Goal: Information Seeking & Learning: Check status

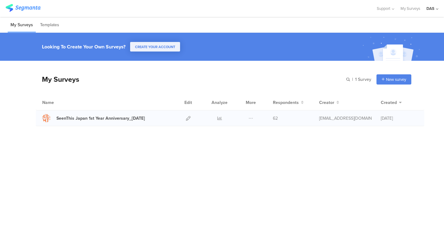
click at [275, 119] on span "62" at bounding box center [275, 118] width 5 height 6
click at [221, 116] on icon at bounding box center [219, 118] width 5 height 5
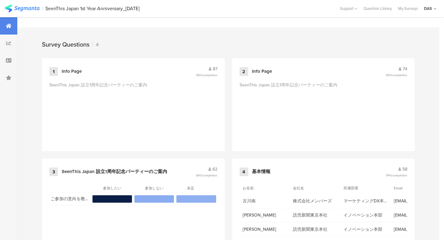
scroll to position [263, 0]
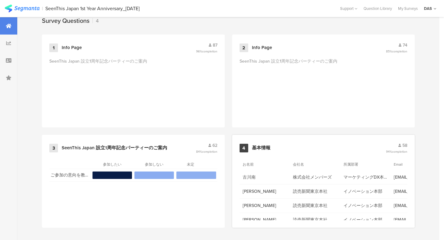
click at [403, 145] on span "58" at bounding box center [404, 145] width 5 height 6
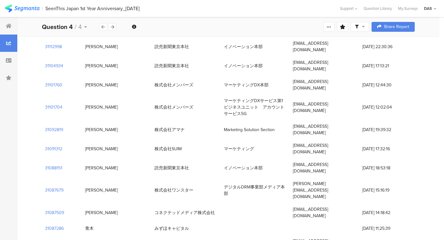
scroll to position [72, 0]
